Goal: Check status: Check status

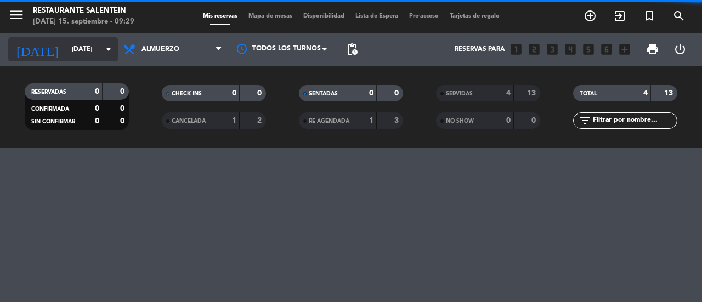
click at [110, 47] on icon "arrow_drop_down" at bounding box center [108, 49] width 13 height 13
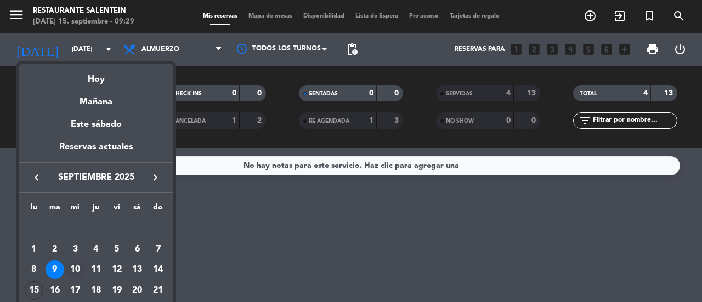
click at [73, 266] on div "10" at bounding box center [75, 269] width 19 height 19
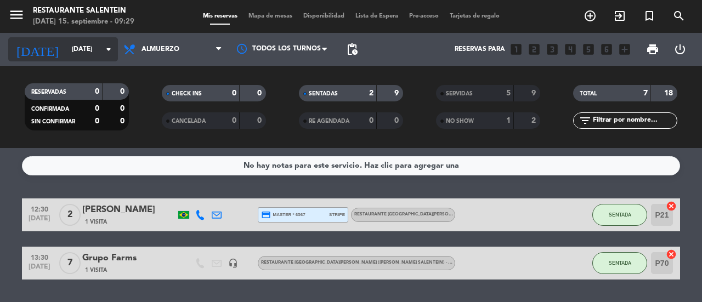
click at [109, 48] on icon "arrow_drop_down" at bounding box center [108, 49] width 13 height 13
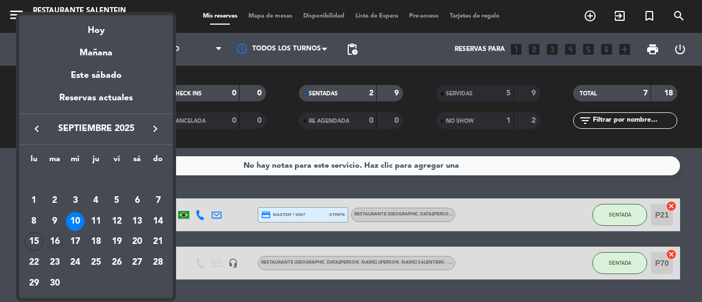
click at [52, 238] on div "16" at bounding box center [55, 241] width 19 height 19
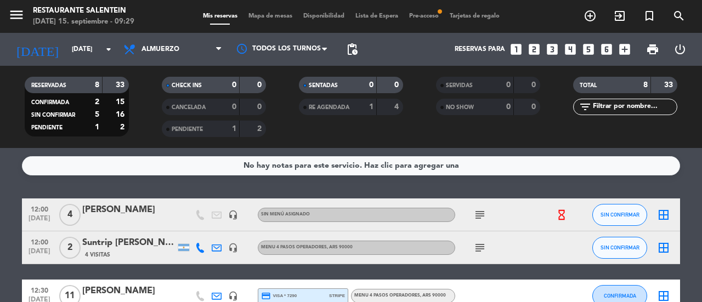
click at [695, 187] on div "No hay notas para este servicio. Haz clic para agregar una 12:00 [DATE] 4 [PERS…" at bounding box center [351, 225] width 702 height 154
click at [113, 46] on icon "arrow_drop_down" at bounding box center [108, 49] width 13 height 13
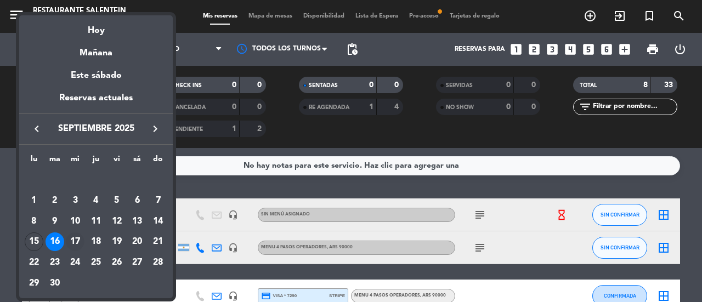
click at [76, 237] on div "17" at bounding box center [75, 241] width 19 height 19
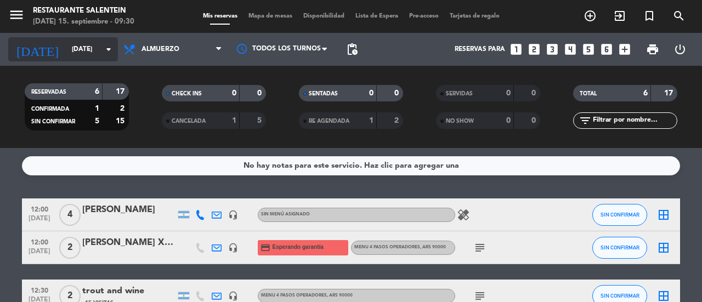
click at [112, 46] on icon "arrow_drop_down" at bounding box center [108, 49] width 13 height 13
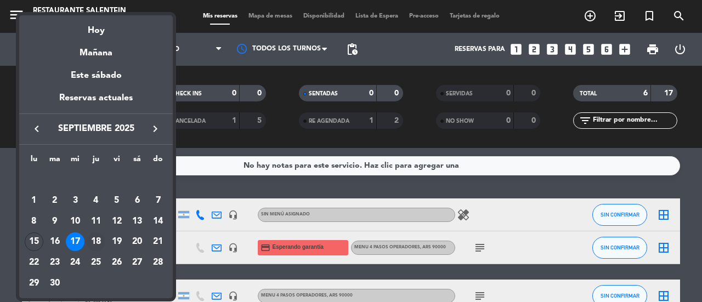
click at [99, 243] on div "18" at bounding box center [96, 241] width 19 height 19
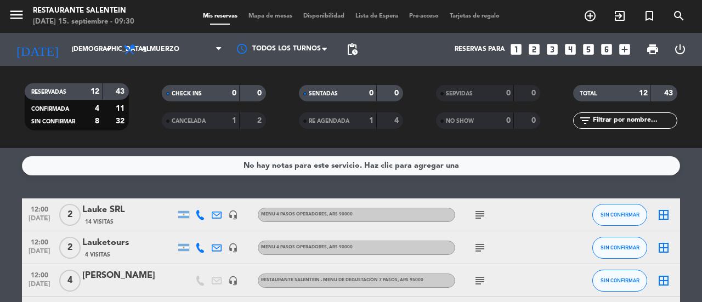
click at [112, 42] on input "[DEMOGRAPHIC_DATA][DATE]" at bounding box center [109, 49] width 87 height 19
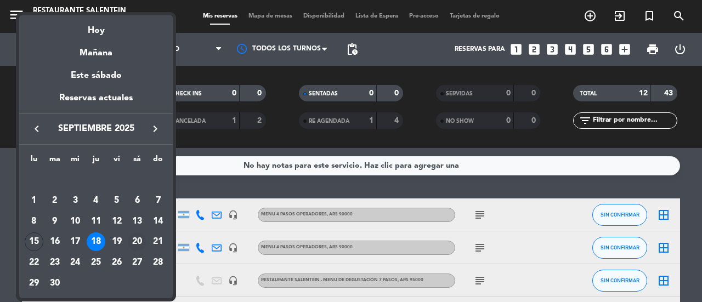
click at [139, 241] on div "20" at bounding box center [137, 241] width 19 height 19
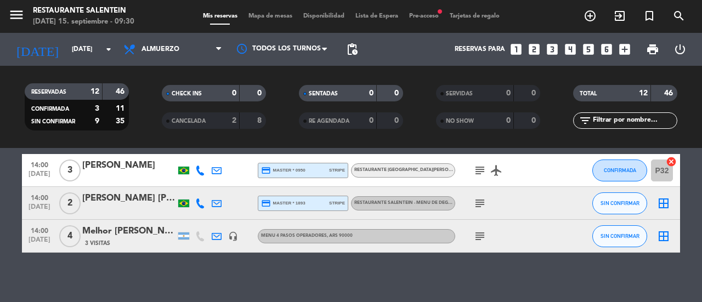
scroll to position [407, 0]
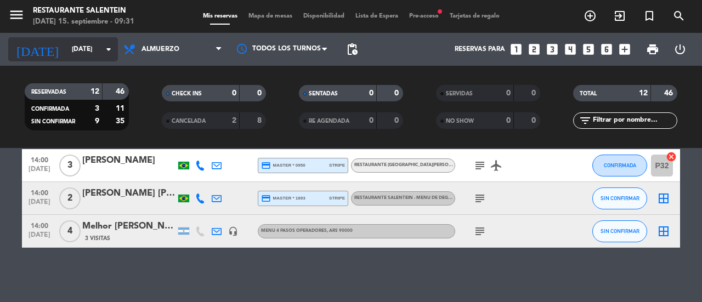
click at [111, 52] on icon "arrow_drop_down" at bounding box center [108, 49] width 13 height 13
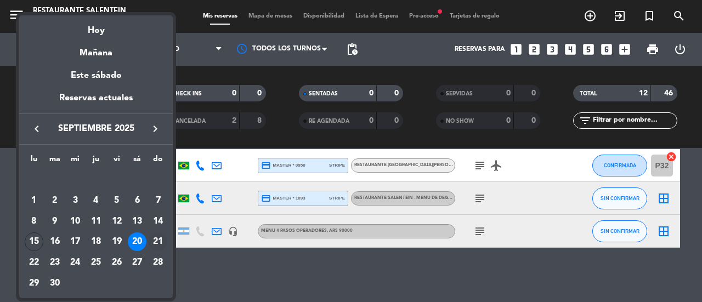
click at [160, 244] on div "21" at bounding box center [158, 241] width 19 height 19
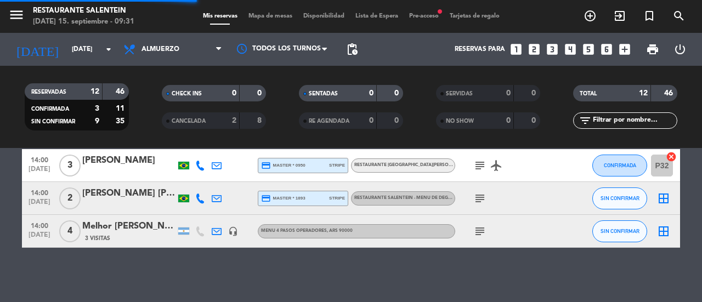
scroll to position [146, 0]
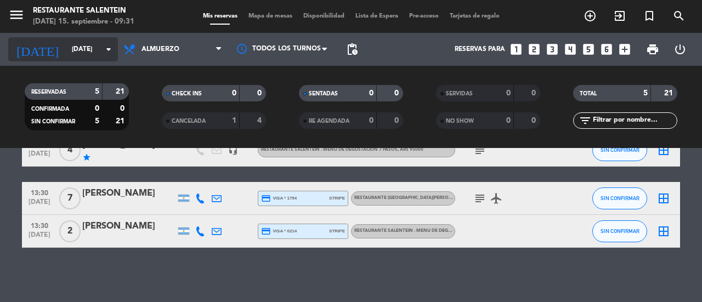
click at [105, 51] on icon "arrow_drop_down" at bounding box center [108, 49] width 13 height 13
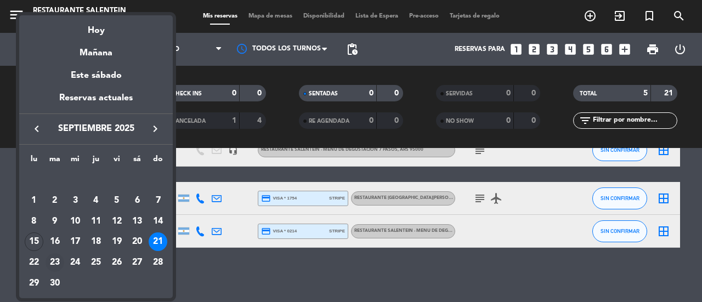
click at [55, 261] on div "23" at bounding box center [55, 262] width 19 height 19
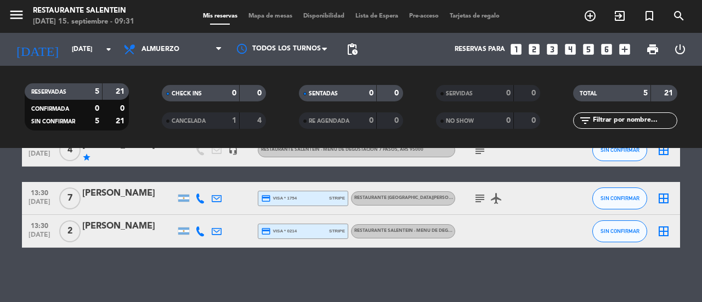
type input "[DATE]"
